Goal: Information Seeking & Learning: Learn about a topic

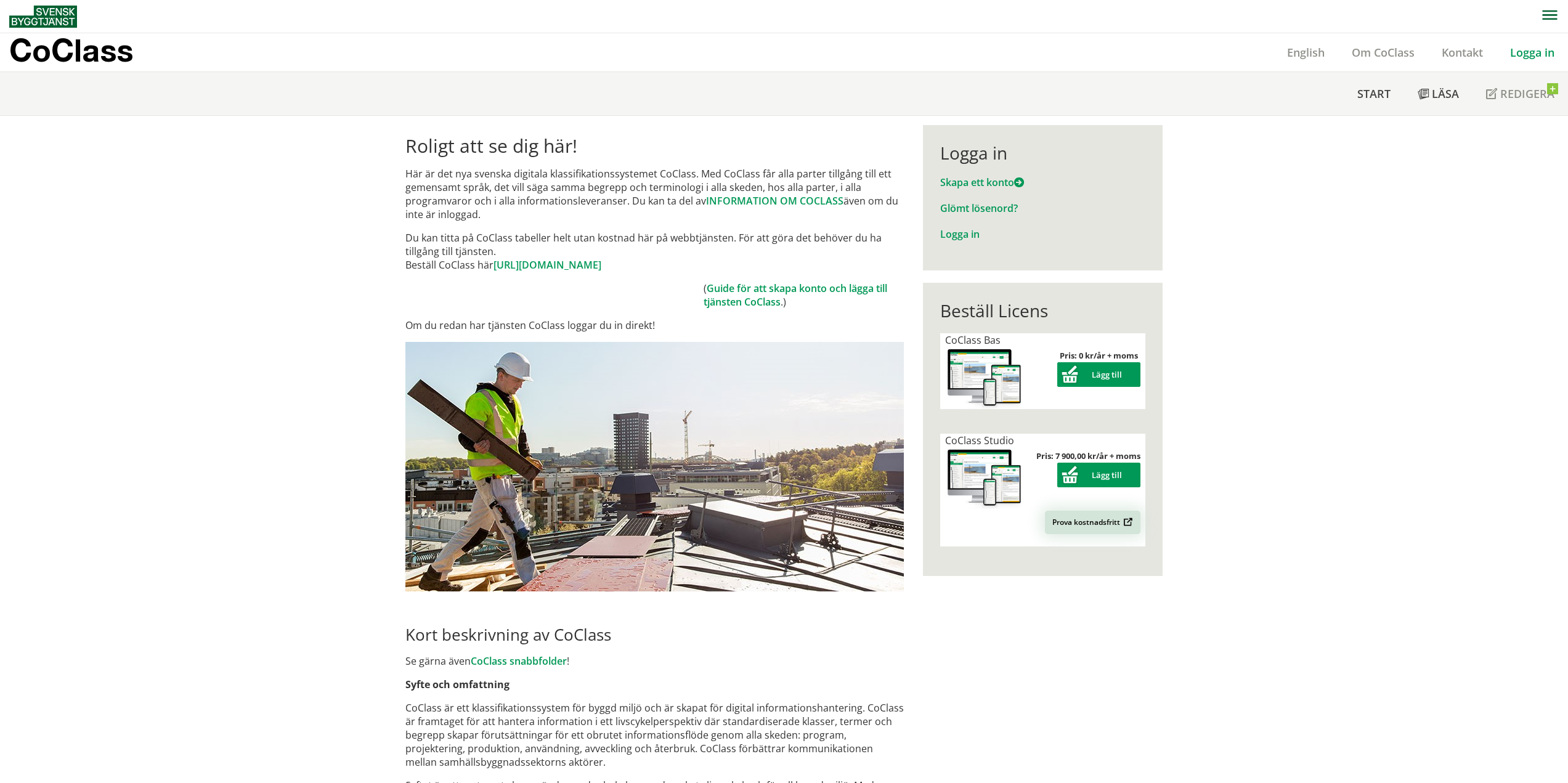
click at [1091, 518] on link "Prova kostnadsfritt" at bounding box center [1092, 523] width 95 height 24
click at [1111, 524] on link "Prova kostnadsfritt" at bounding box center [1092, 523] width 95 height 24
drag, startPoint x: 1235, startPoint y: 411, endPoint x: 1206, endPoint y: 438, distance: 39.6
click at [1236, 411] on div "Roligt att se dig här! Här är det nya svenska digitala klassifikationssystemet …" at bounding box center [784, 771] width 1568 height 1311
click at [1103, 529] on link "Prova kostnadsfritt" at bounding box center [1092, 523] width 95 height 24
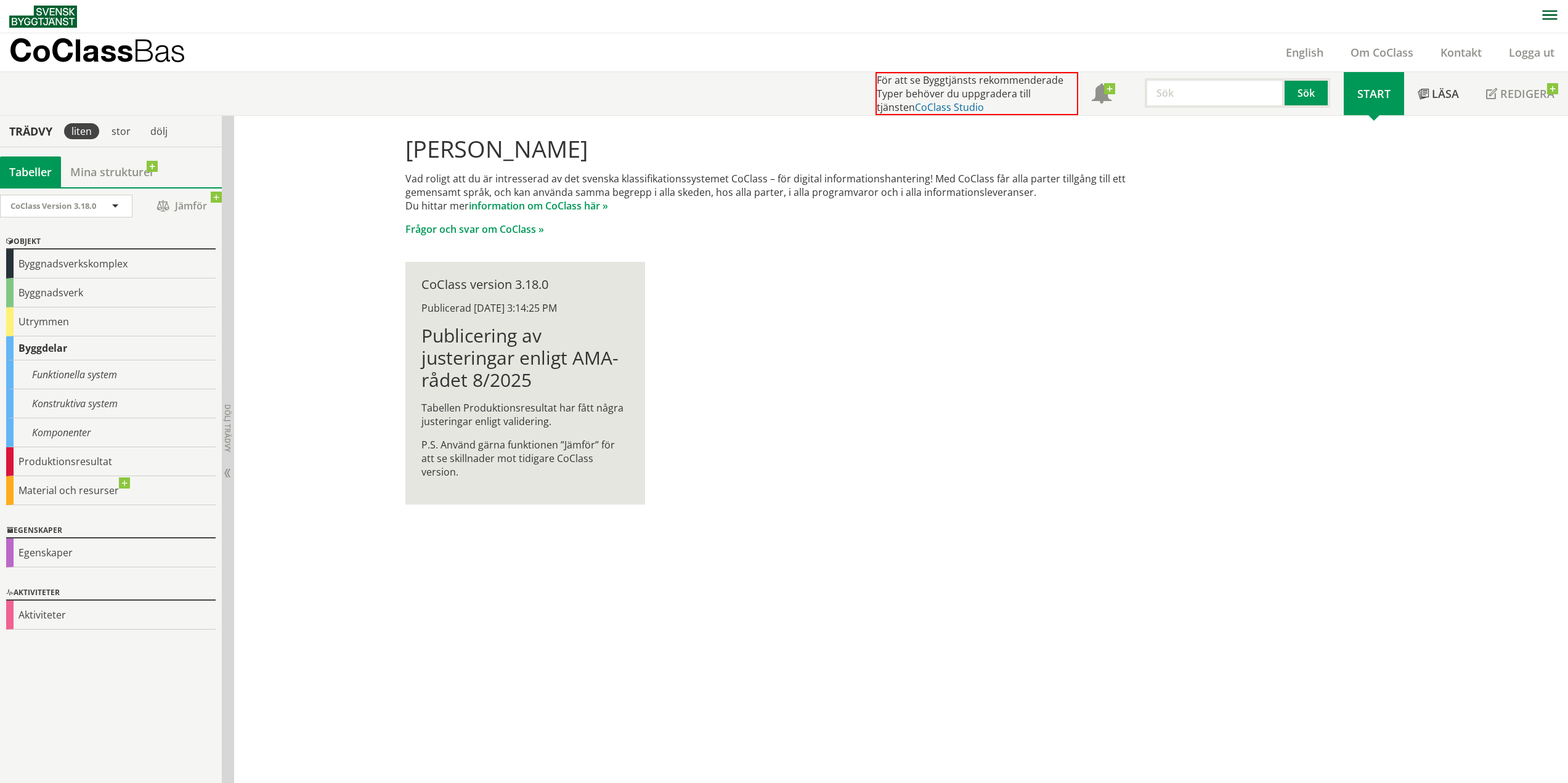
click at [914, 105] on link "CoClass Studio" at bounding box center [949, 107] width 69 height 14
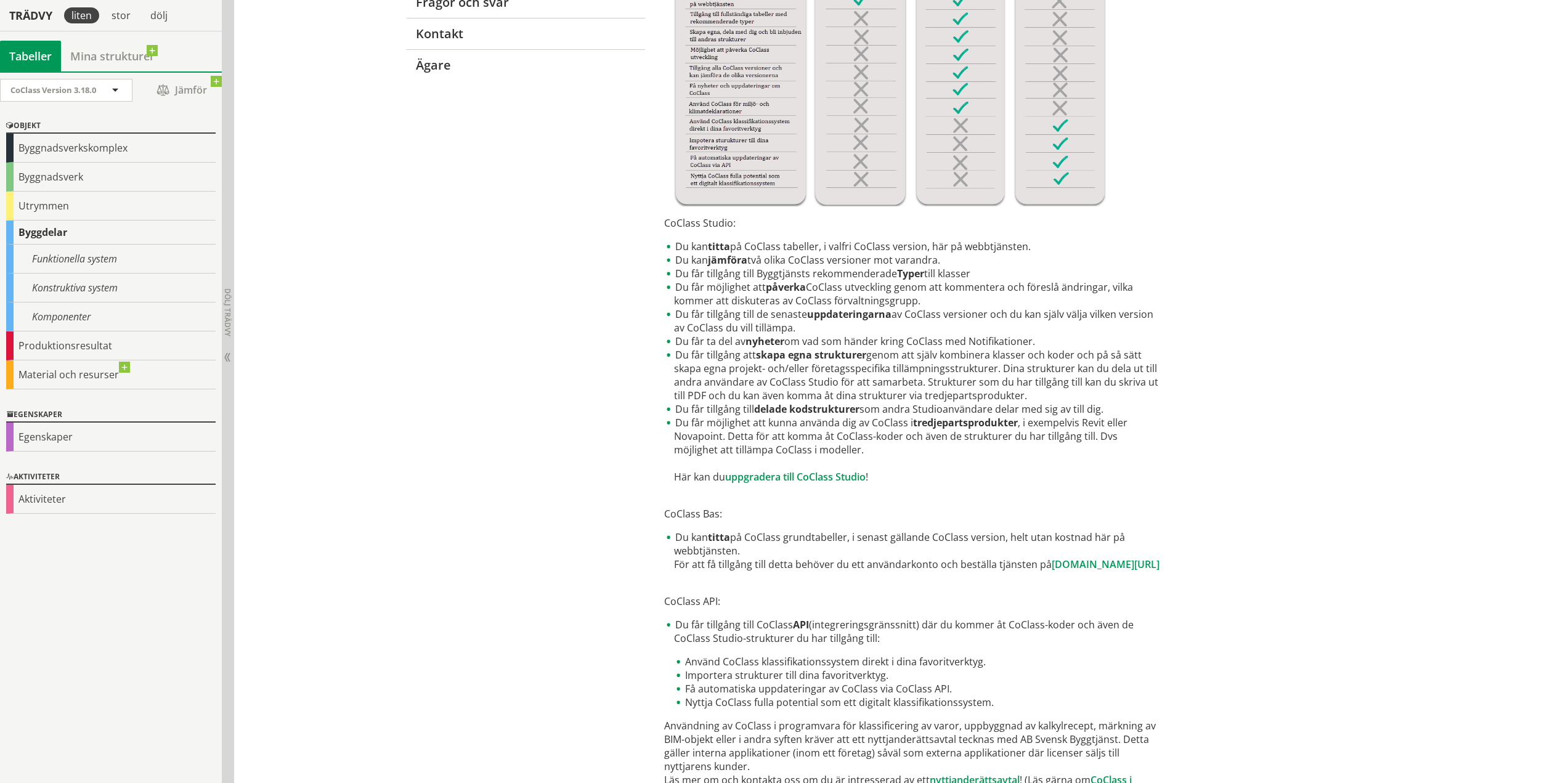
scroll to position [378, 0]
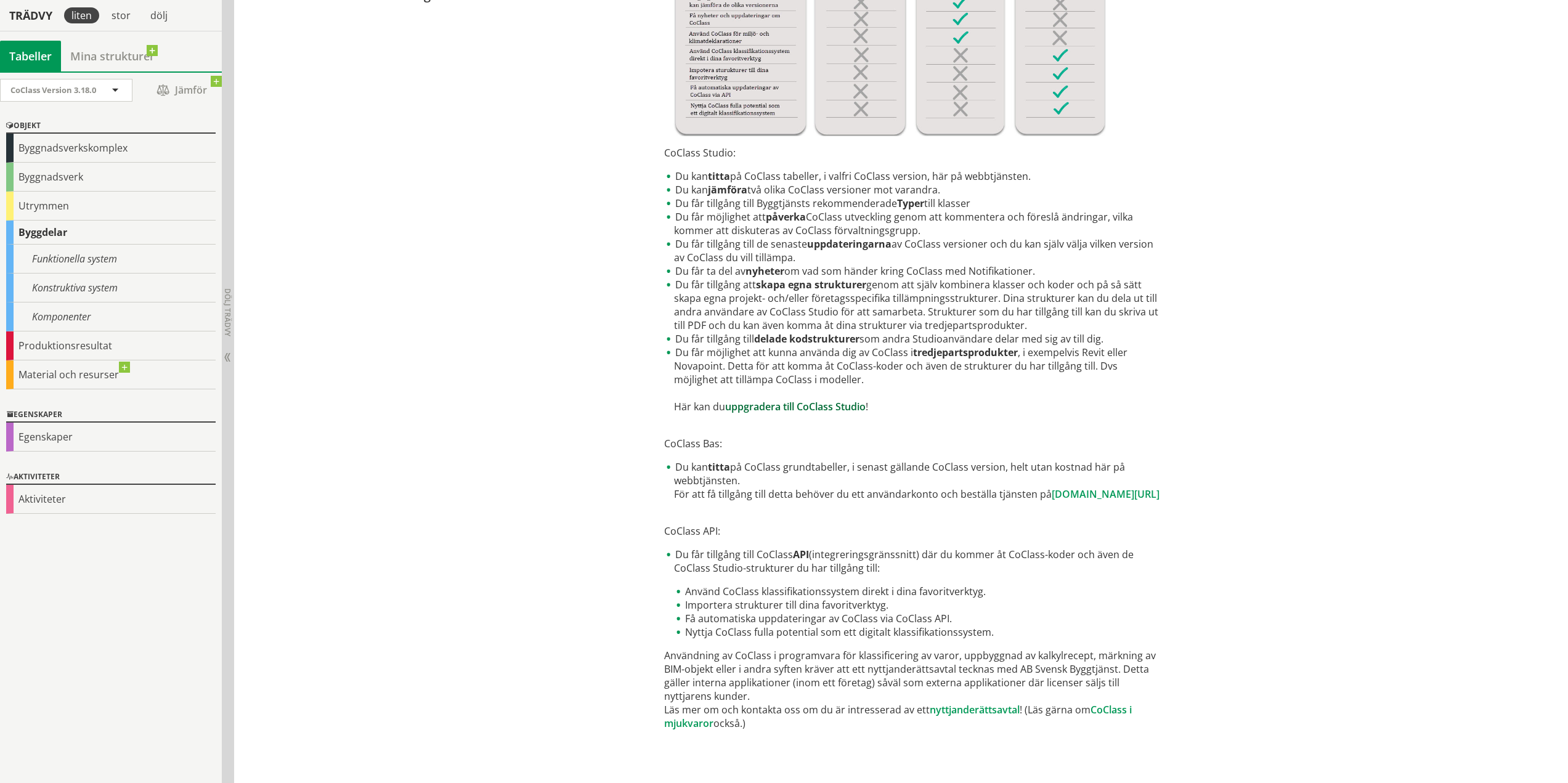
click at [829, 406] on link "uppgradera till CoClass Studio" at bounding box center [795, 407] width 141 height 14
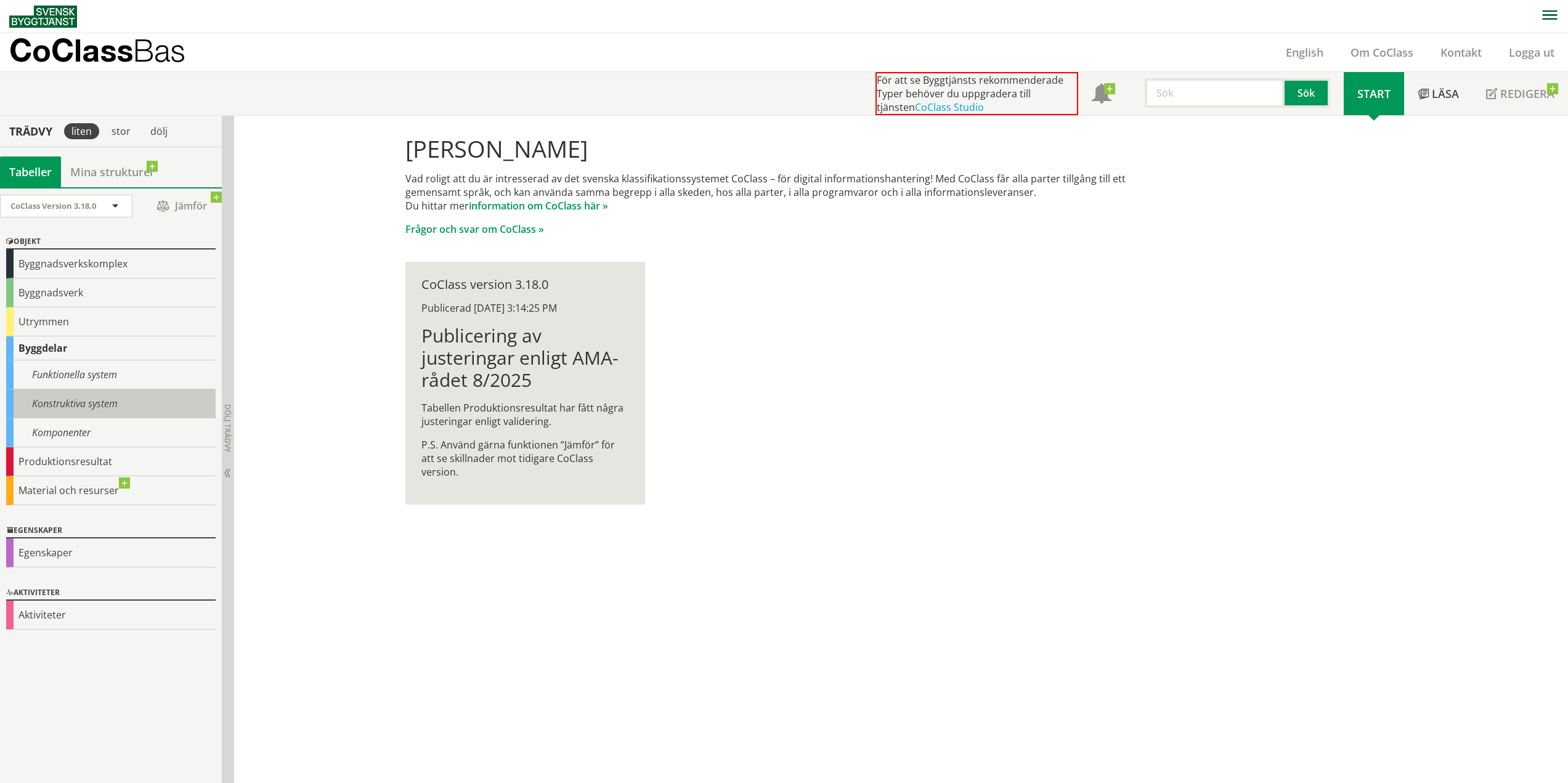
click at [77, 404] on div "Konstruktiva system" at bounding box center [110, 403] width 209 height 29
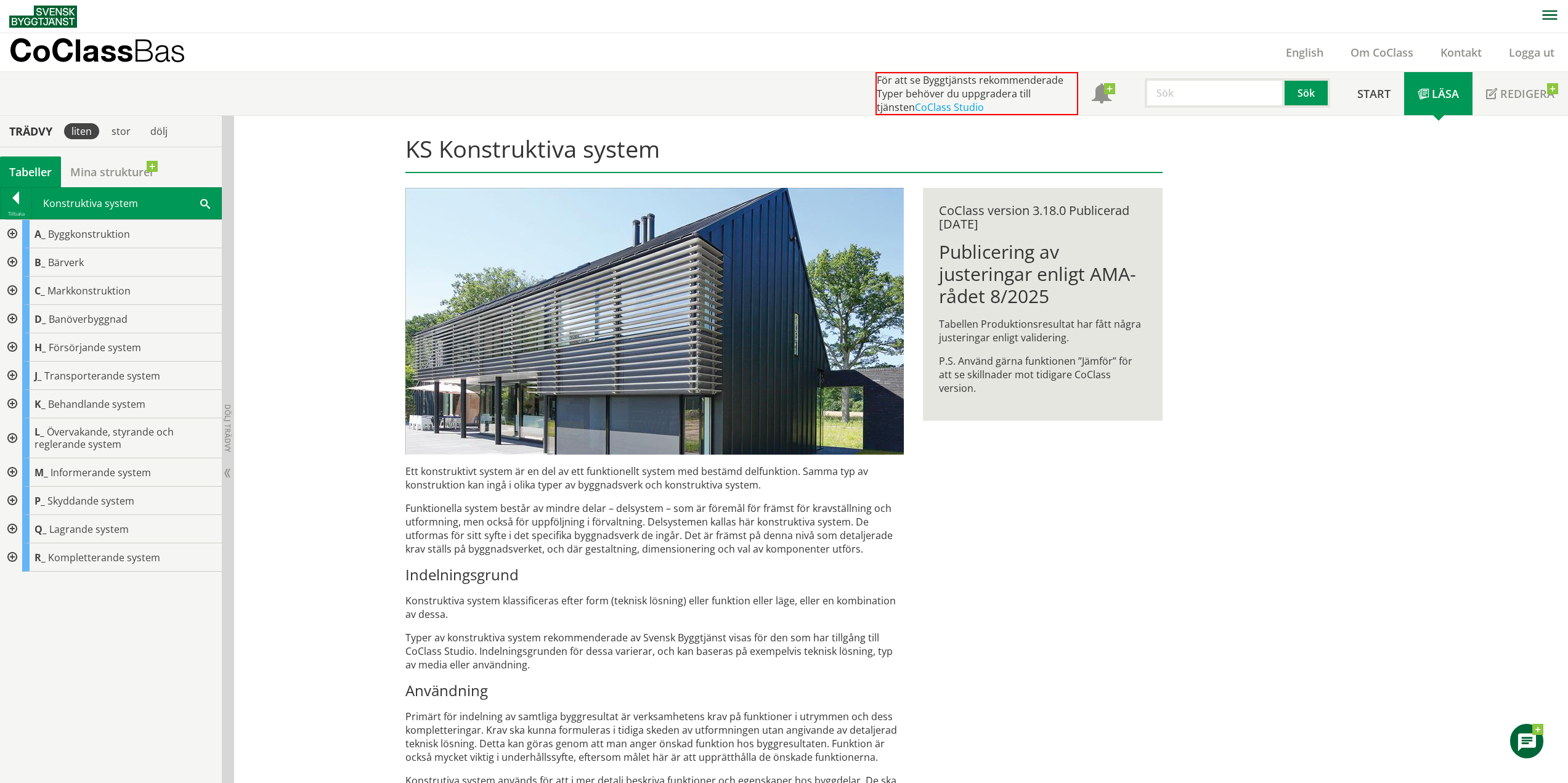
click at [11, 258] on div at bounding box center [11, 262] width 22 height 29
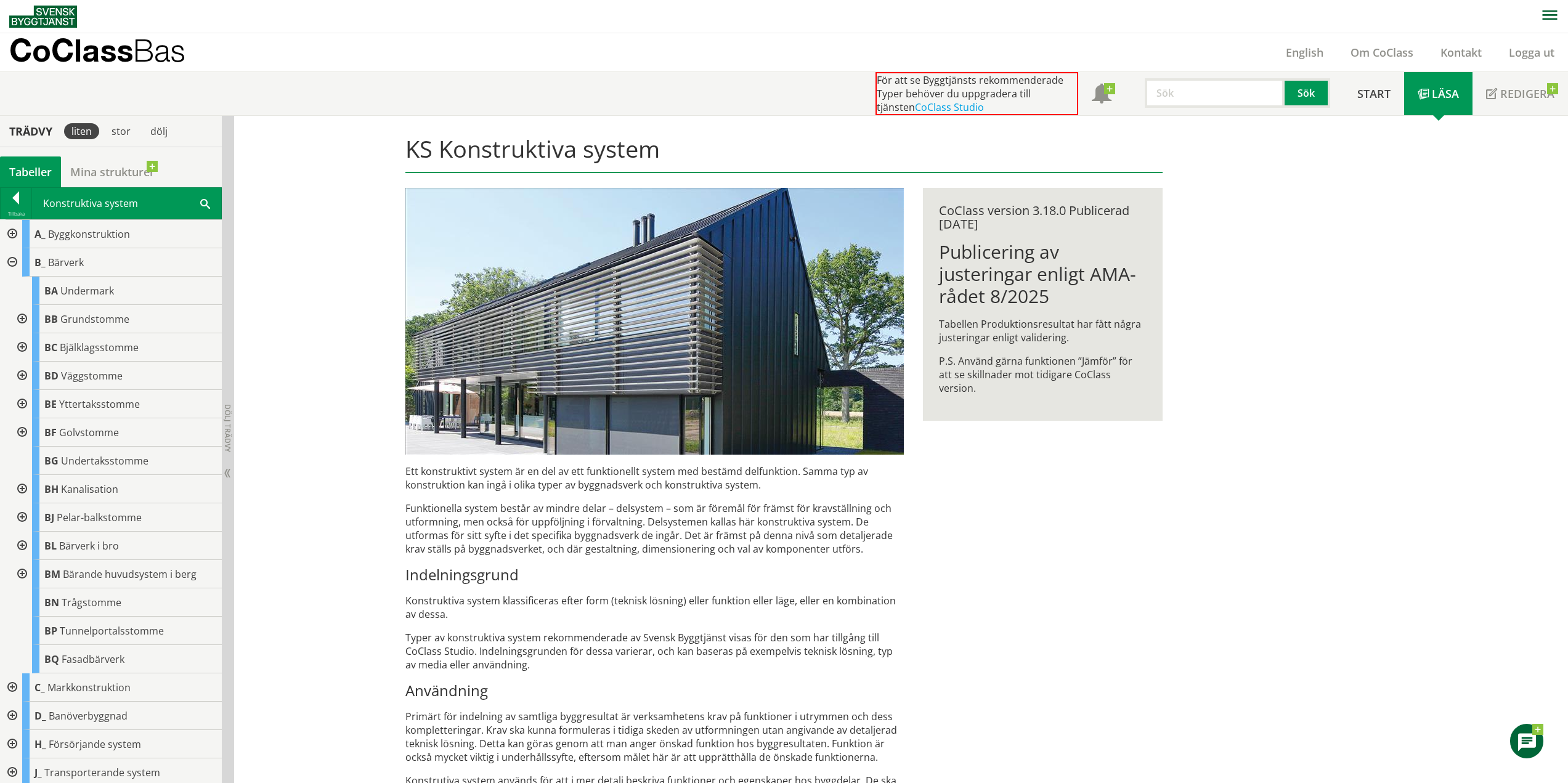
click at [20, 320] on div at bounding box center [21, 319] width 22 height 29
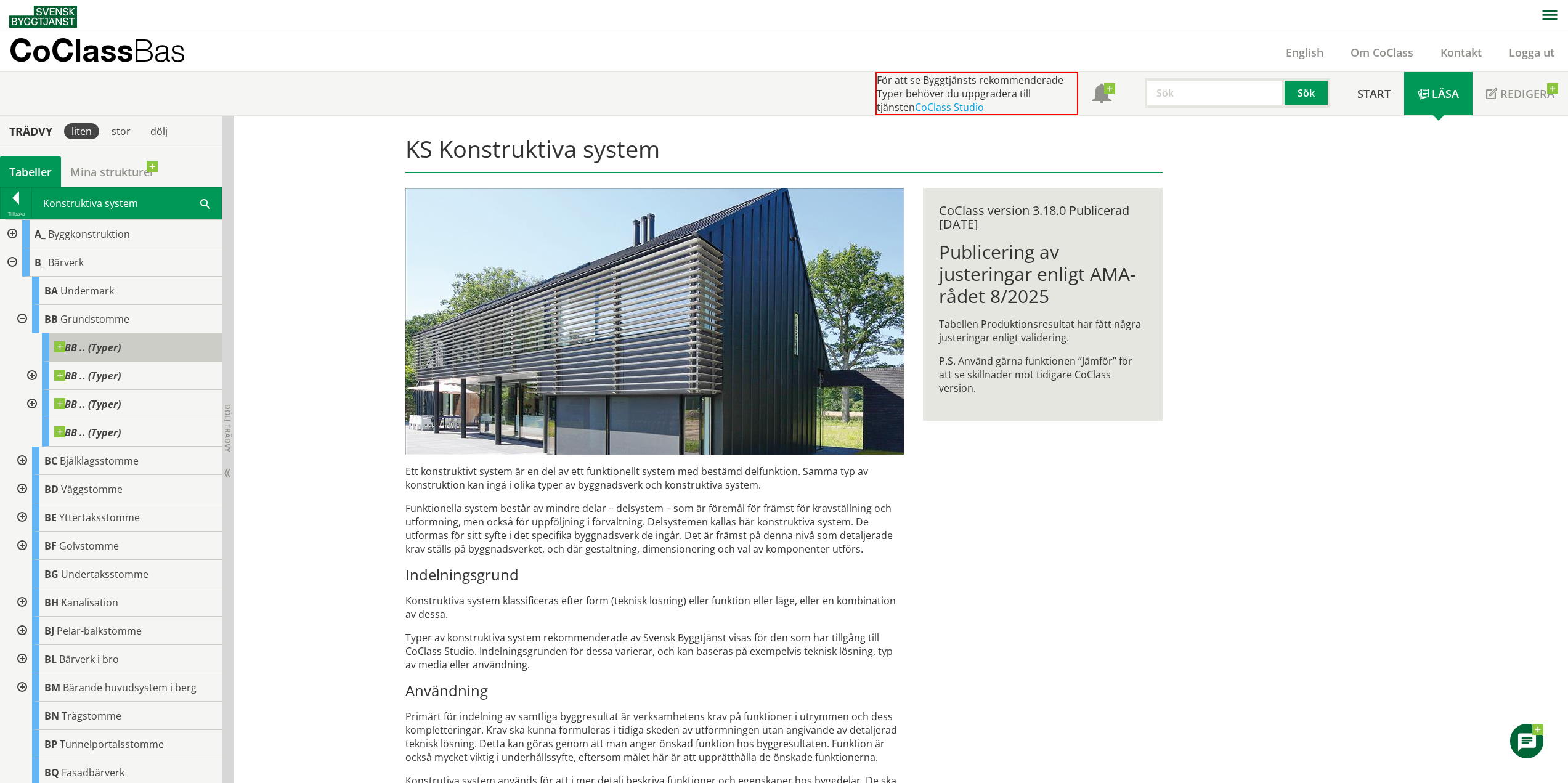
click at [82, 351] on span "BB .. (Typer)" at bounding box center [87, 347] width 66 height 12
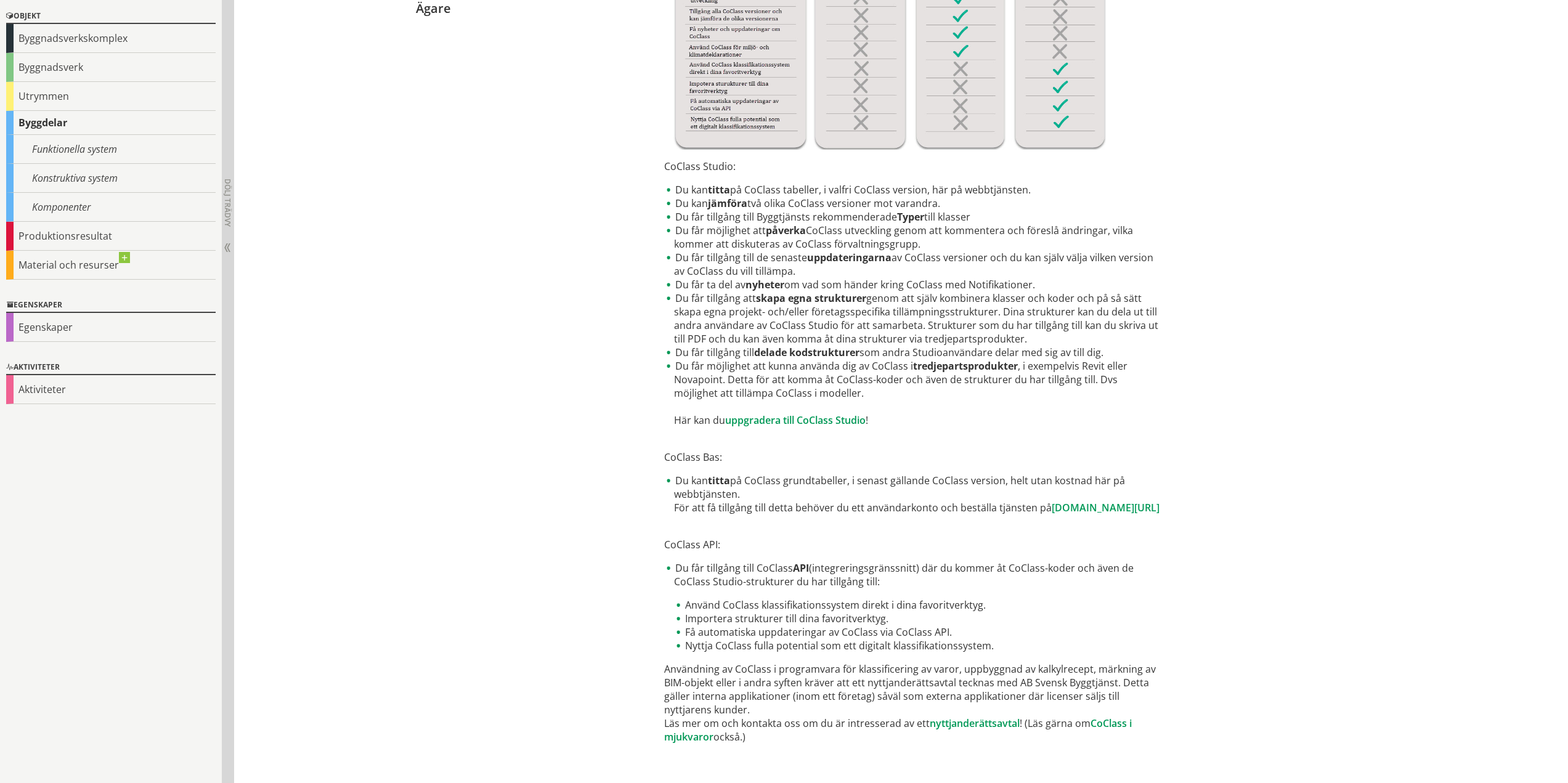
scroll to position [255, 0]
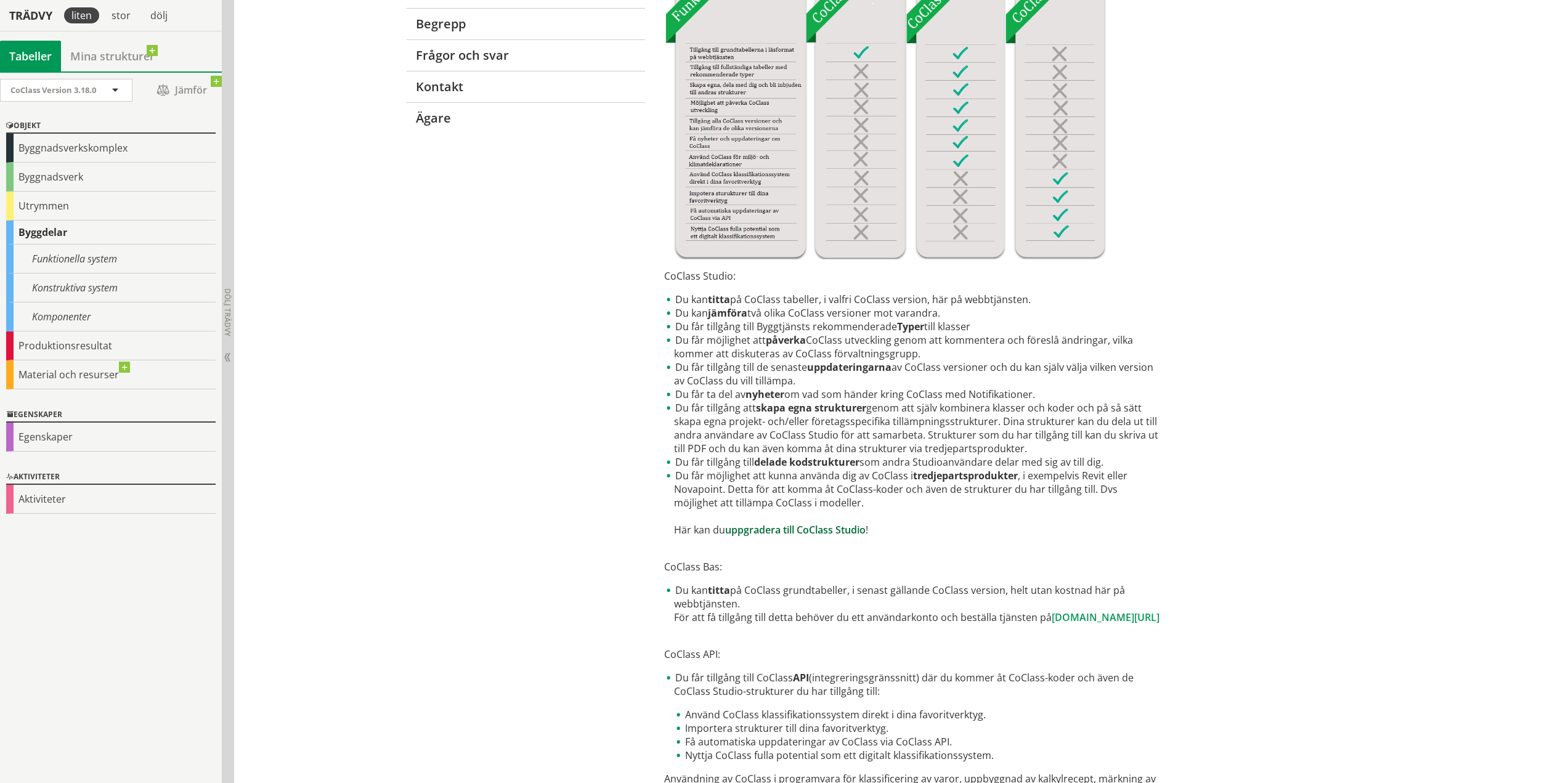
click at [800, 525] on link "uppgradera till CoClass Studio" at bounding box center [795, 530] width 141 height 14
